Goal: Communication & Community: Answer question/provide support

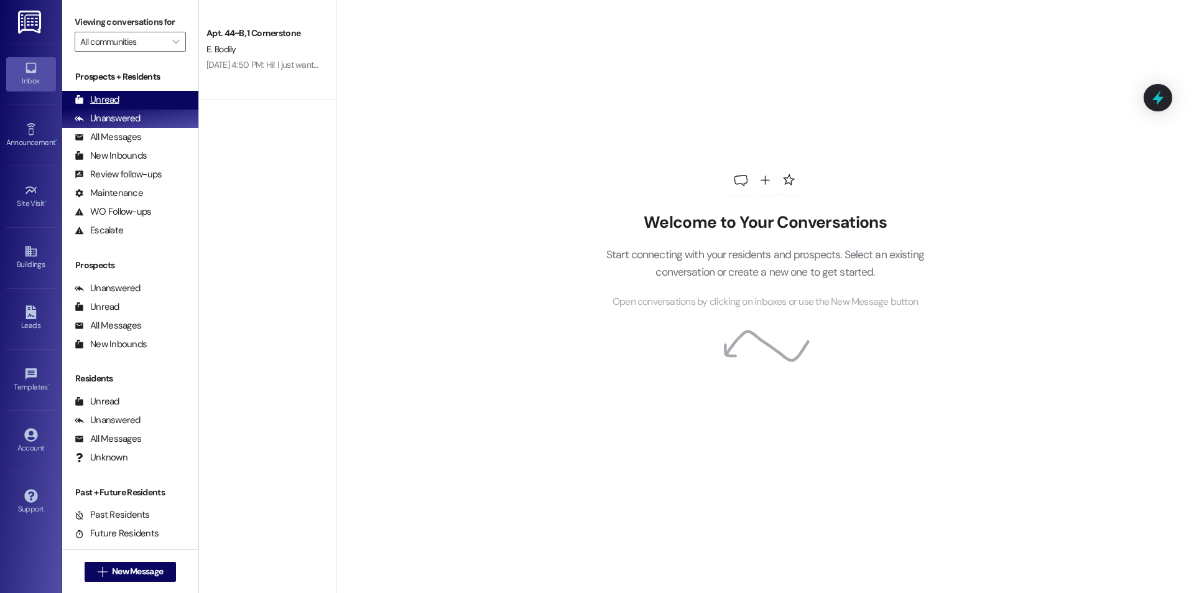
click at [123, 102] on div "Unread (0)" at bounding box center [130, 100] width 136 height 19
click at [139, 102] on div "Unread (0)" at bounding box center [130, 100] width 136 height 19
